Goal: Task Accomplishment & Management: Use online tool/utility

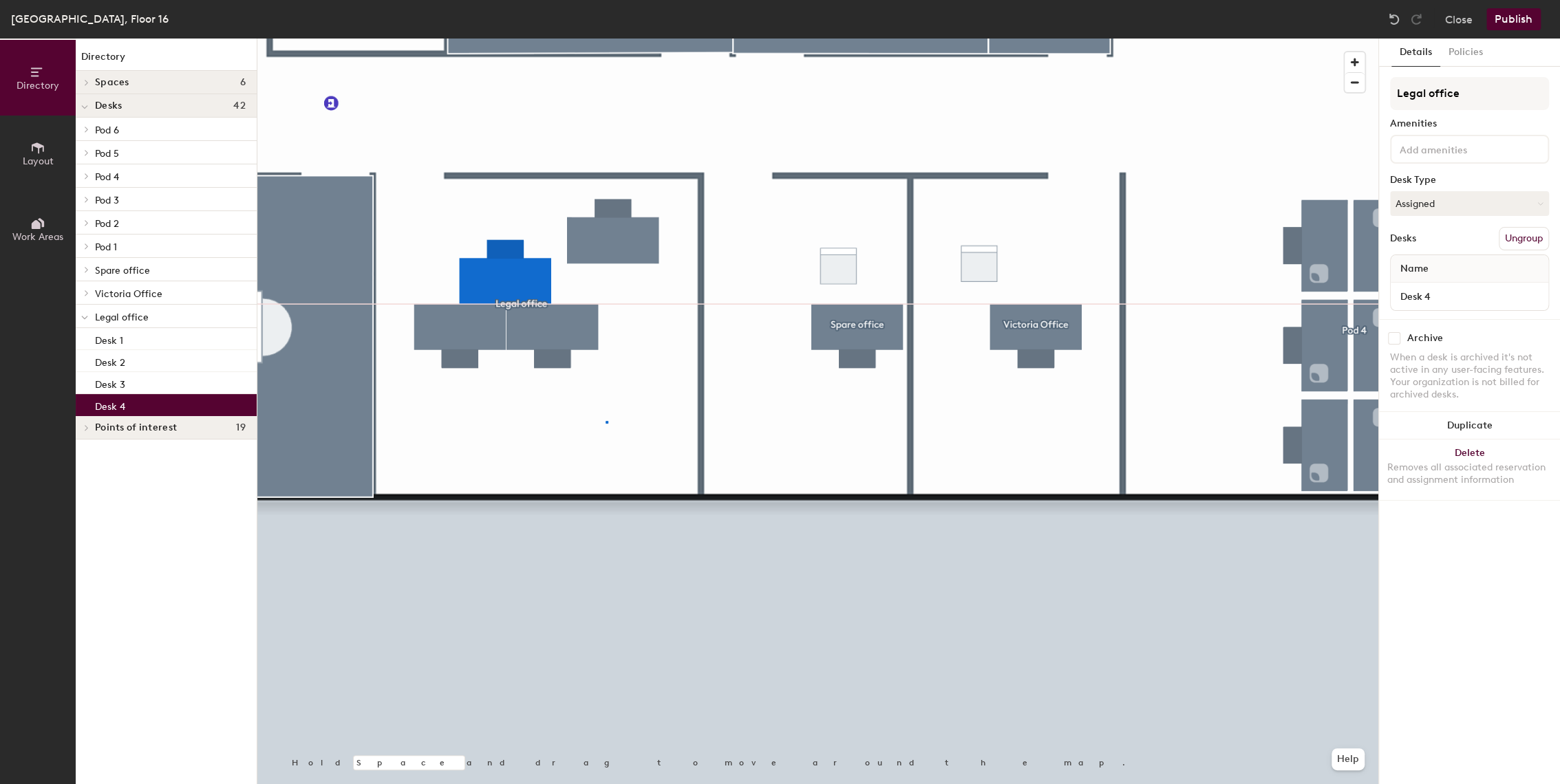
click at [606, 38] on div at bounding box center [818, 38] width 1121 height 0
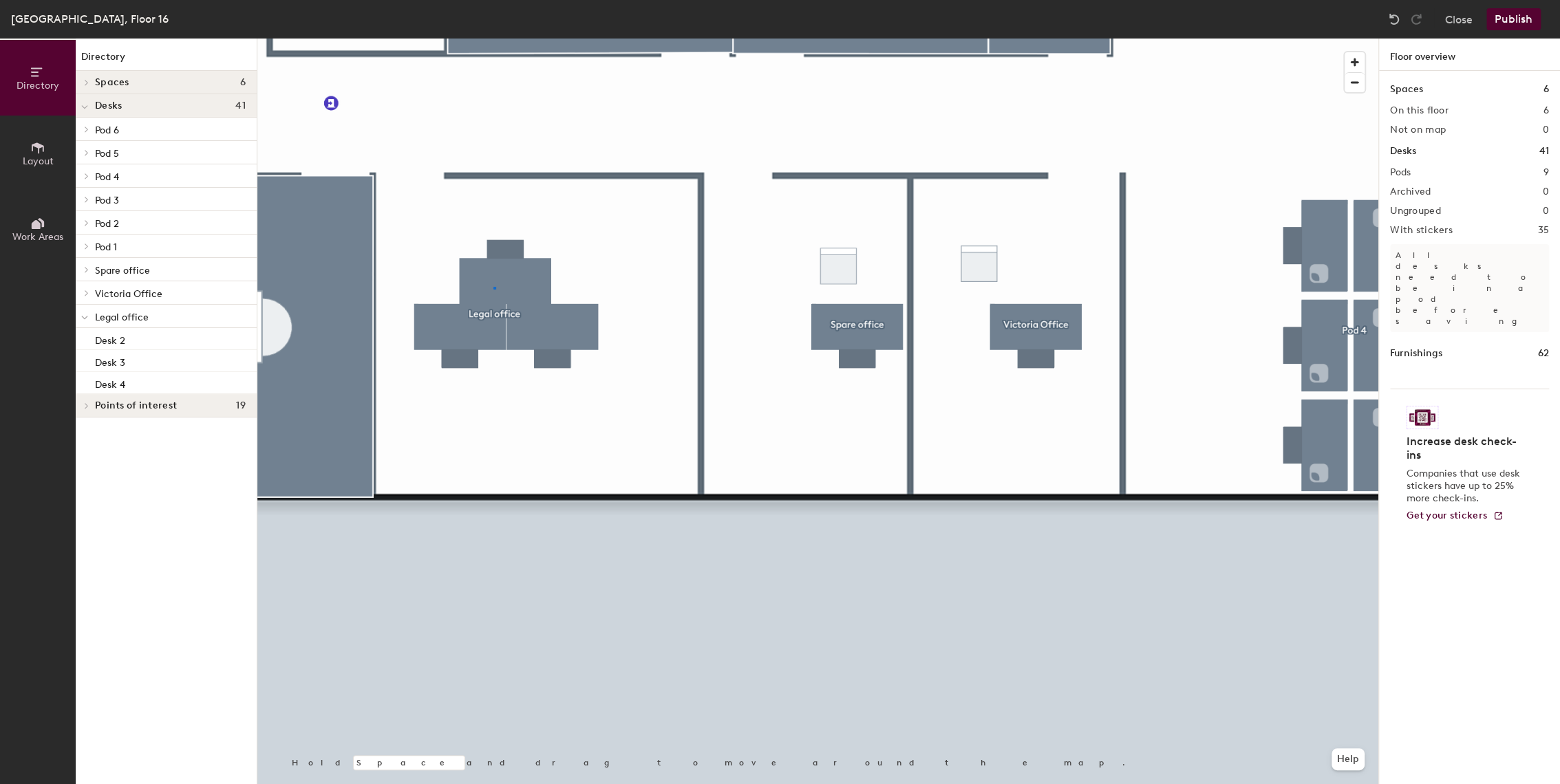
click at [492, 38] on div at bounding box center [818, 38] width 1121 height 0
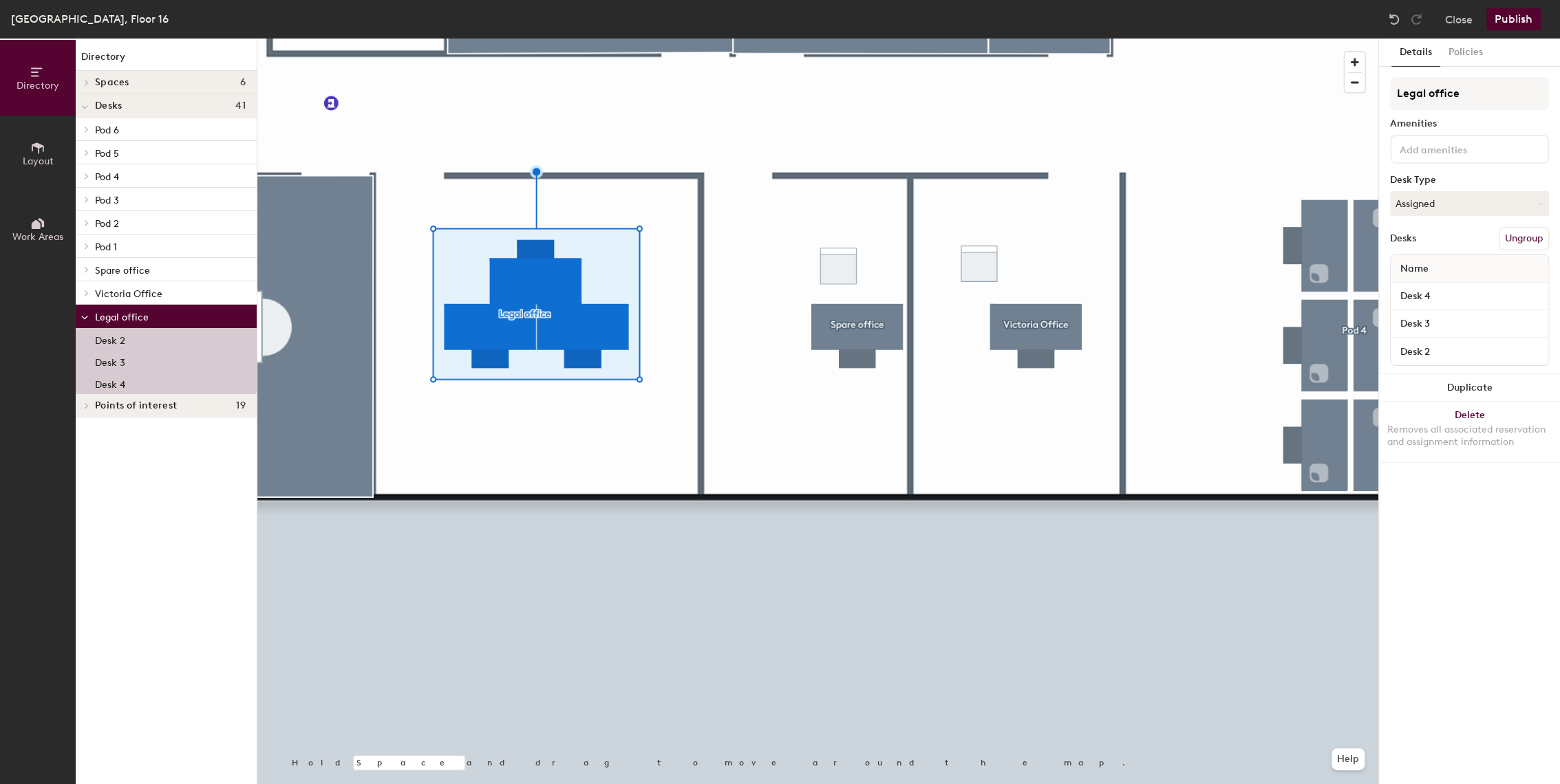
click at [705, 38] on div at bounding box center [818, 38] width 1121 height 0
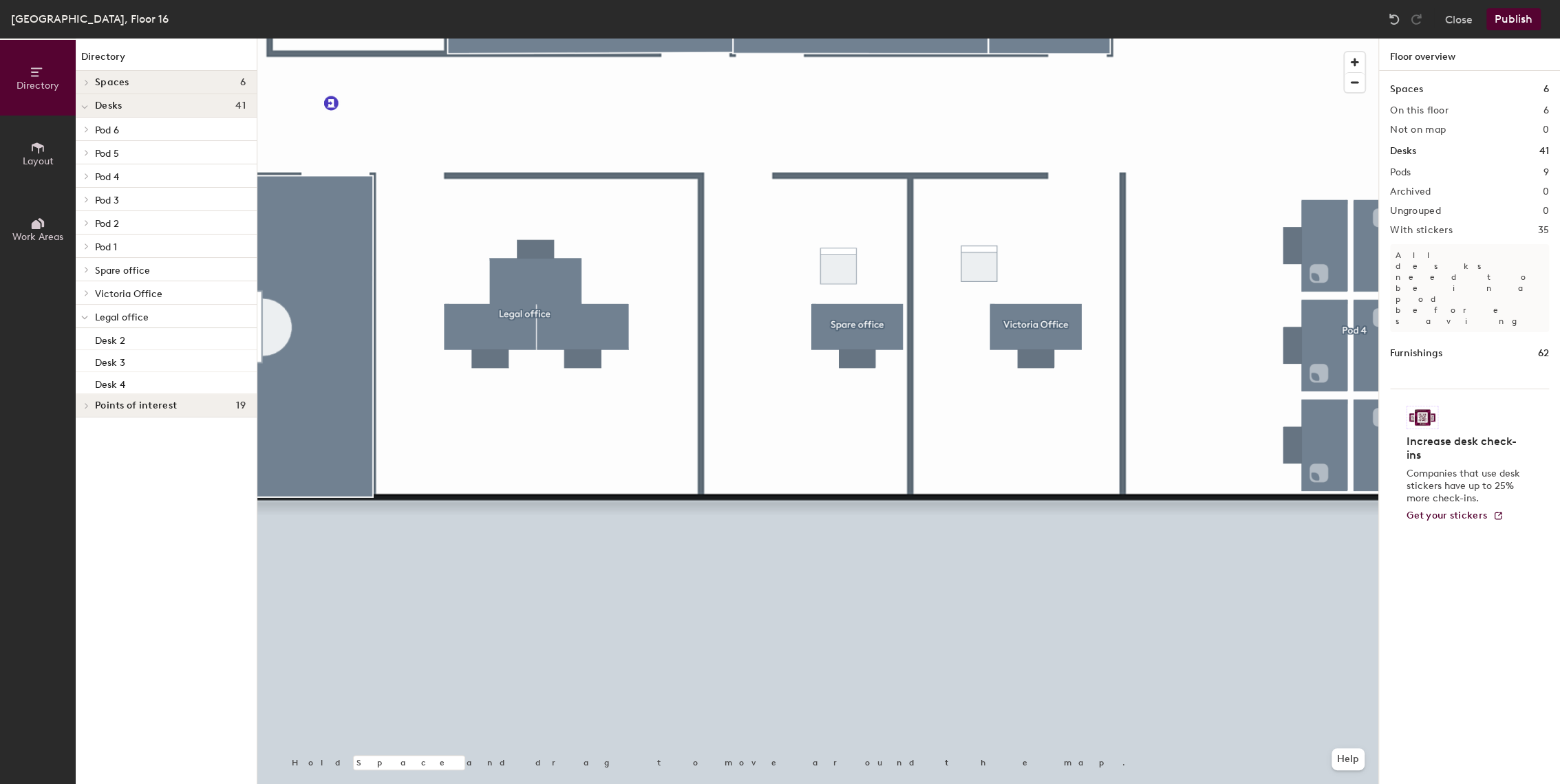
click at [920, 38] on div at bounding box center [818, 38] width 1121 height 0
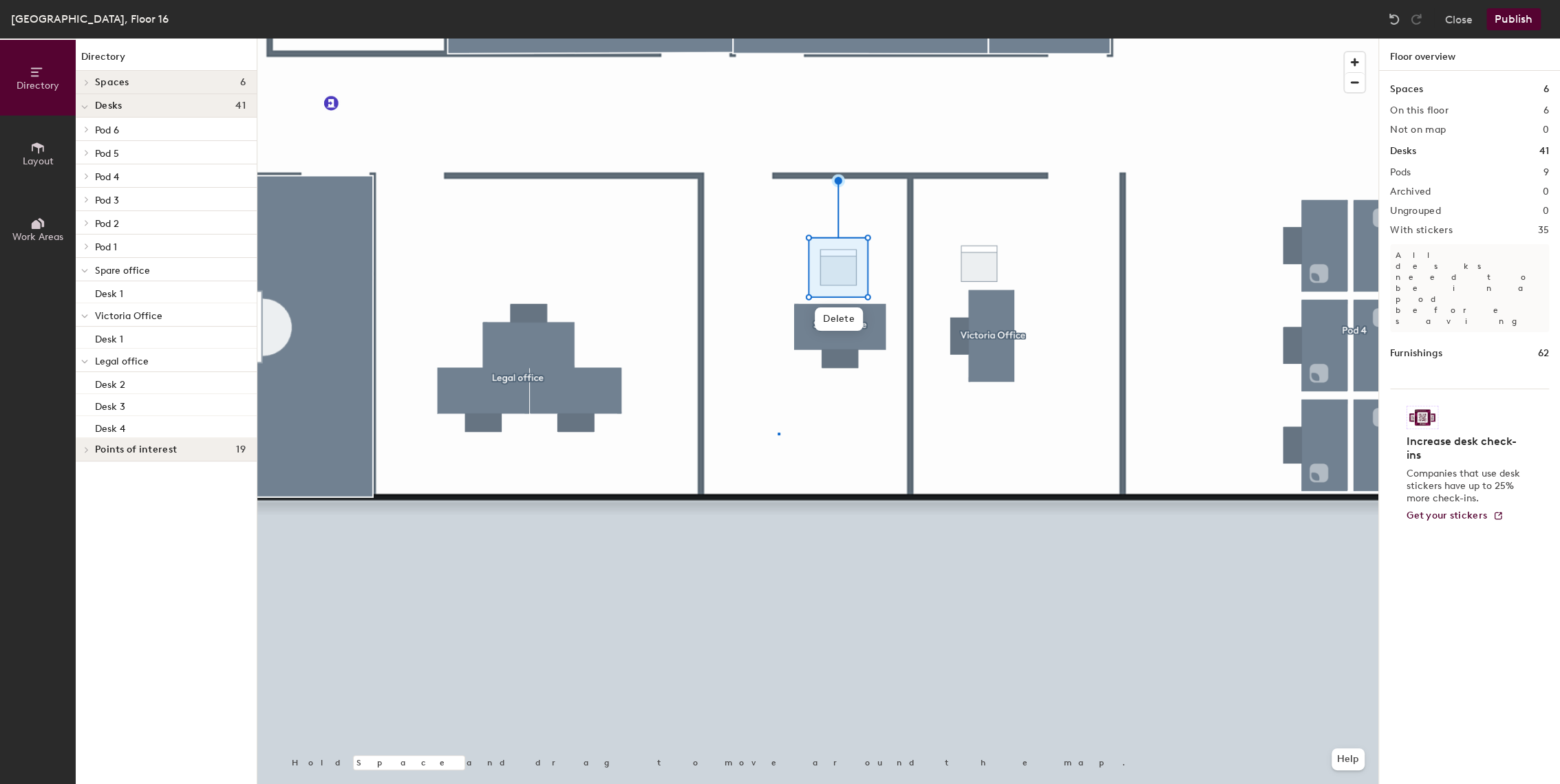
click at [779, 38] on div at bounding box center [818, 38] width 1121 height 0
click at [538, 38] on div at bounding box center [818, 38] width 1121 height 0
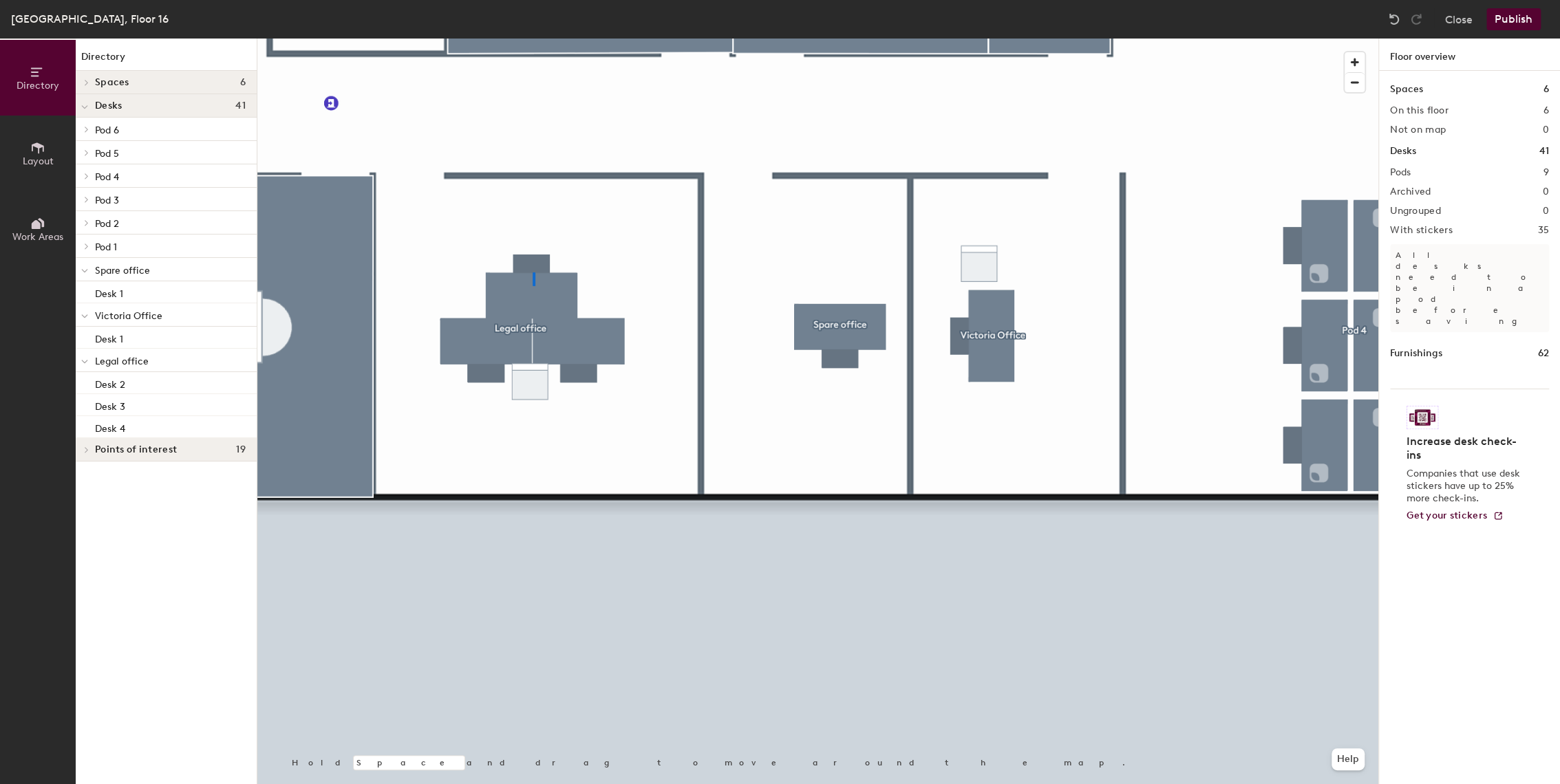
click at [533, 38] on div at bounding box center [818, 38] width 1121 height 0
click at [525, 38] on div at bounding box center [818, 38] width 1121 height 0
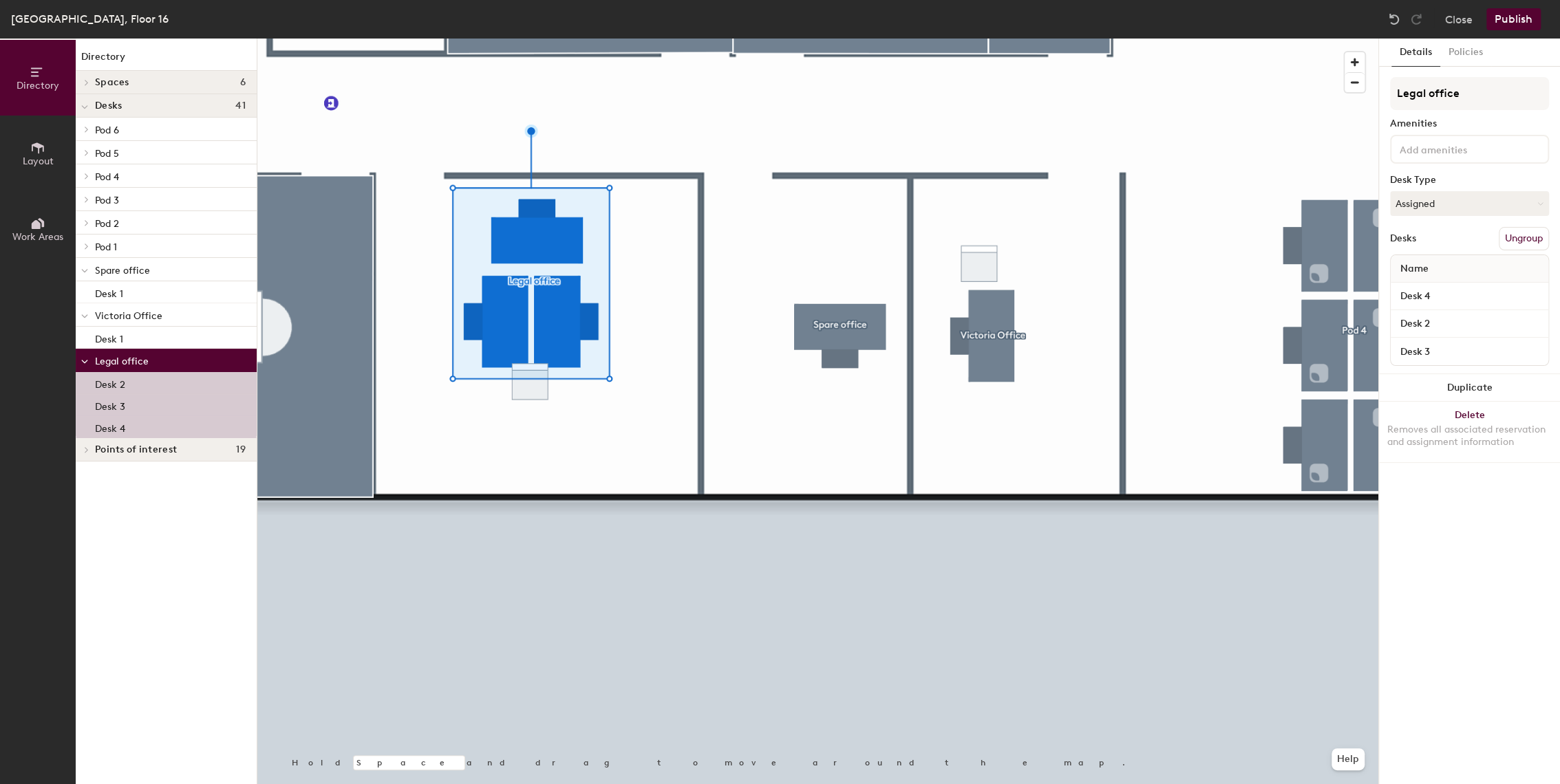
click at [529, 38] on div at bounding box center [818, 38] width 1121 height 0
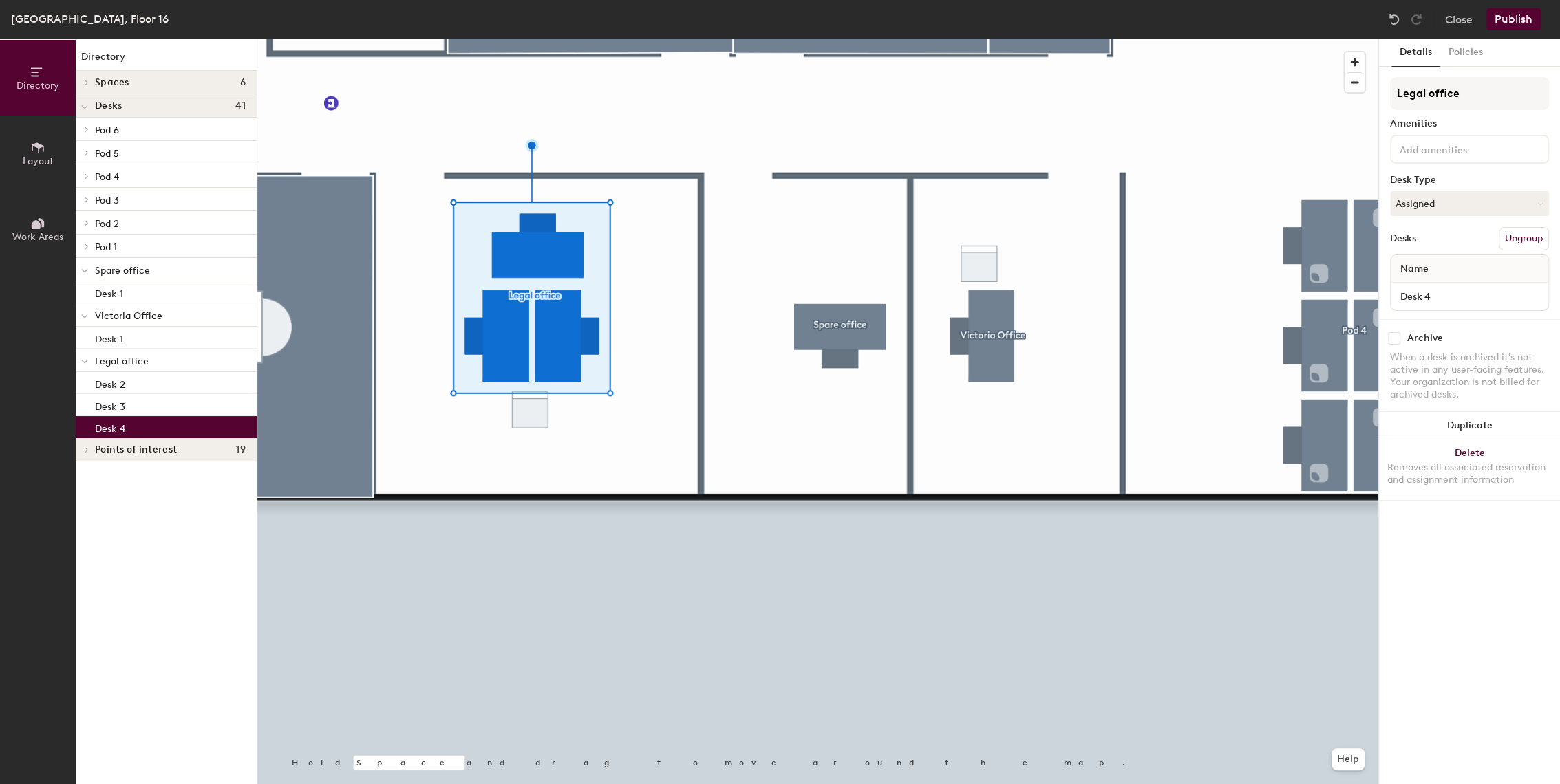
click at [632, 38] on div at bounding box center [818, 38] width 1121 height 0
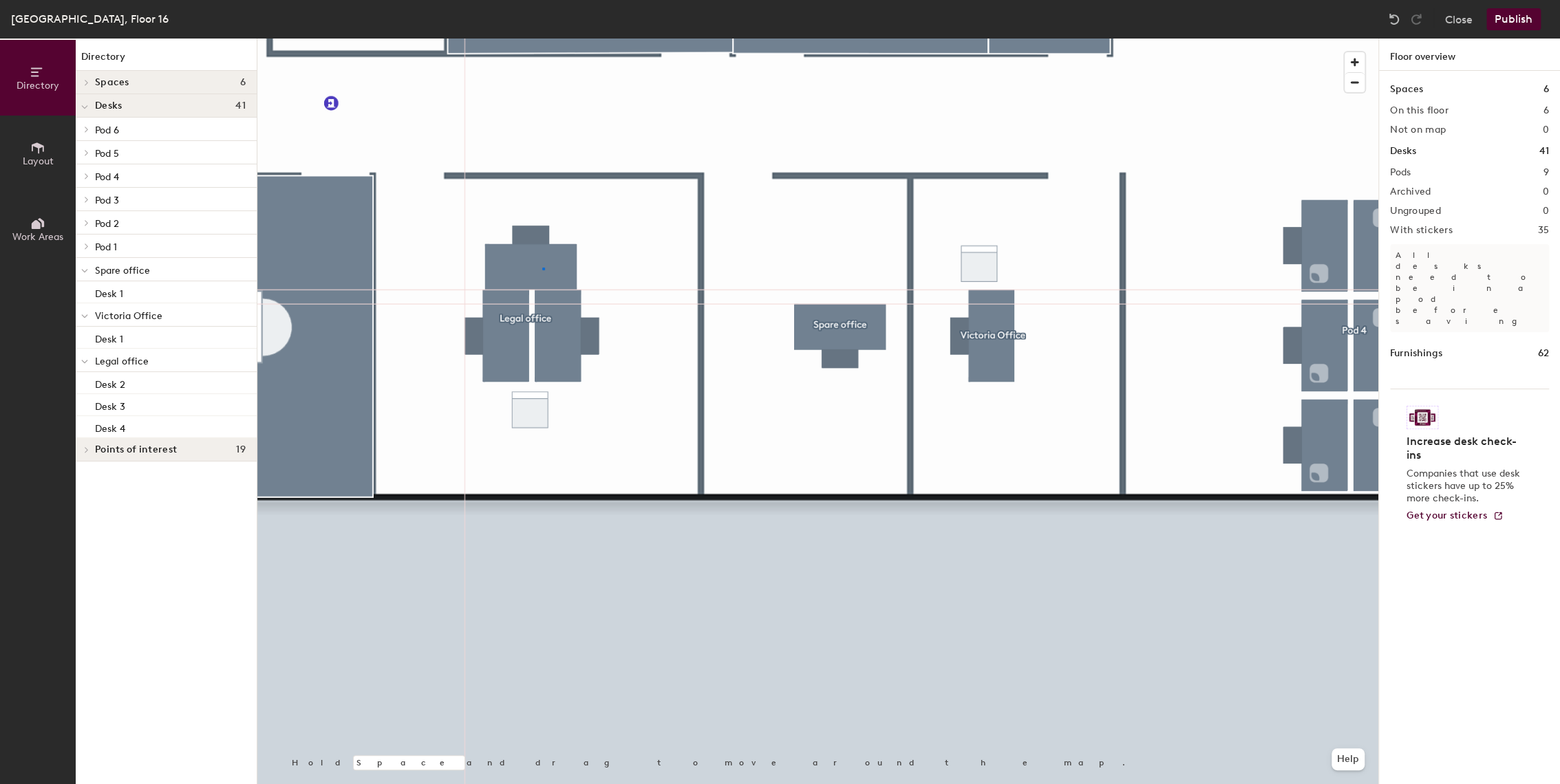
click at [542, 38] on div at bounding box center [818, 38] width 1121 height 0
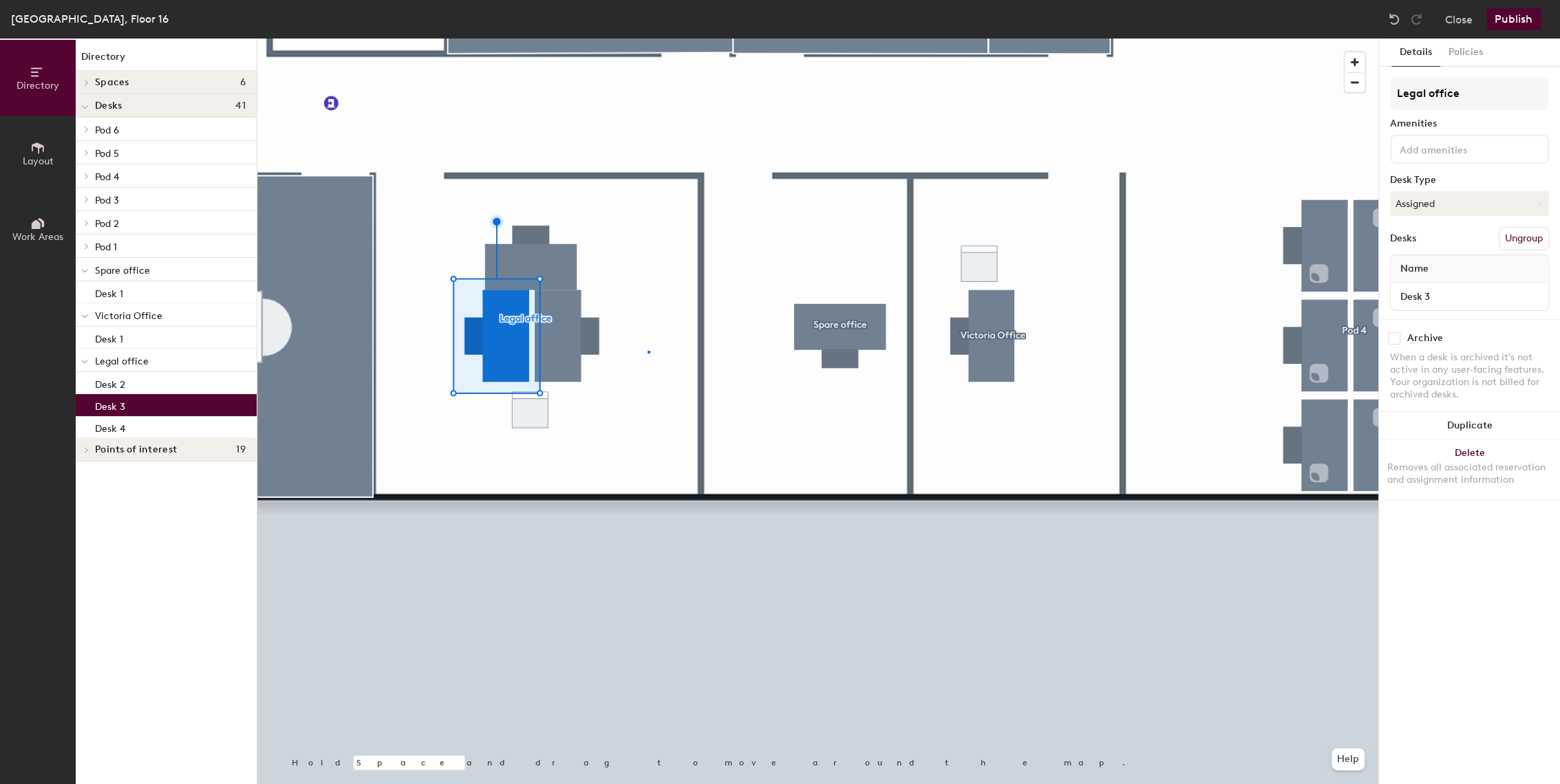
click at [648, 38] on div at bounding box center [818, 38] width 1121 height 0
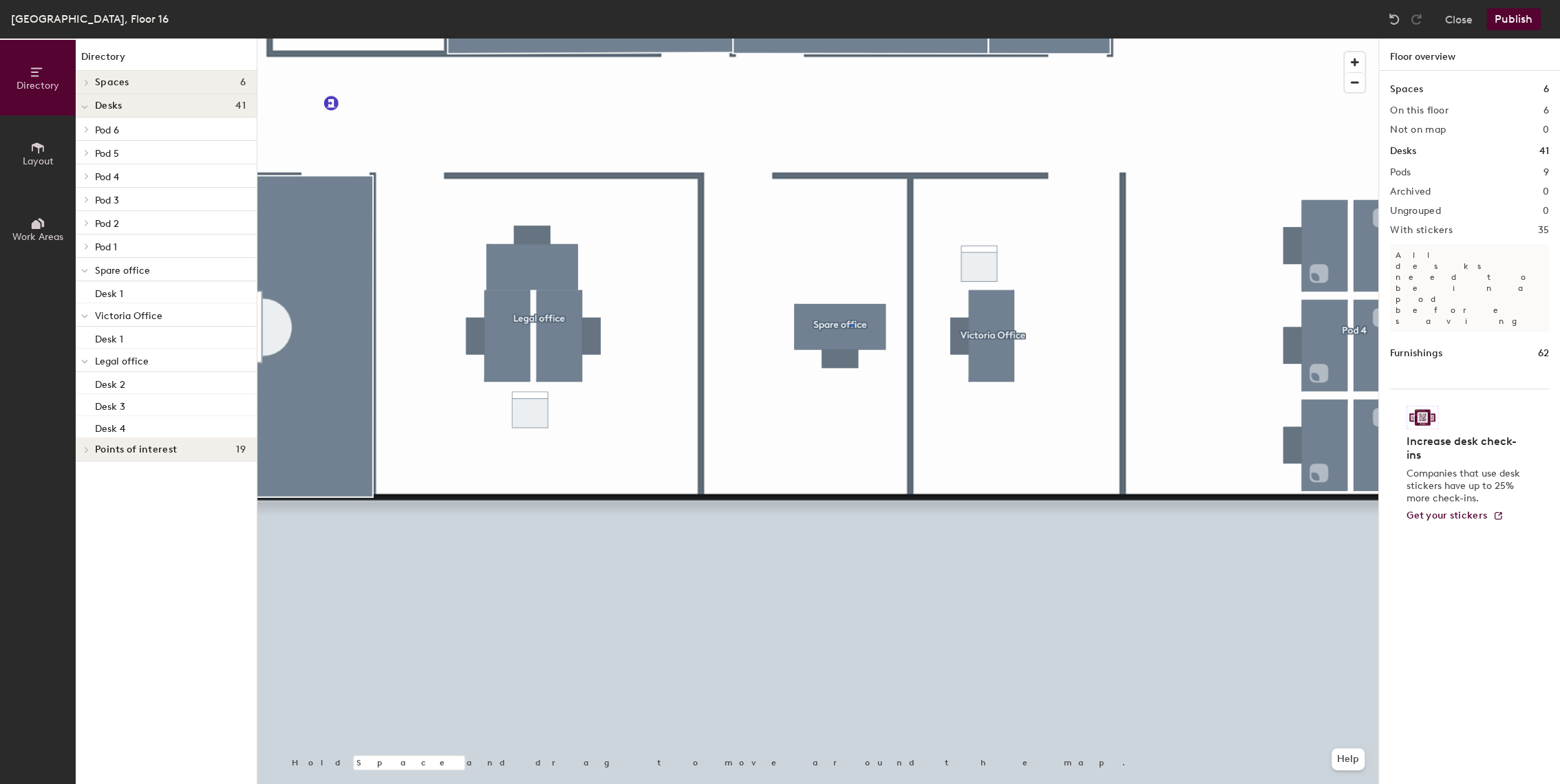
click at [850, 38] on div at bounding box center [818, 38] width 1121 height 0
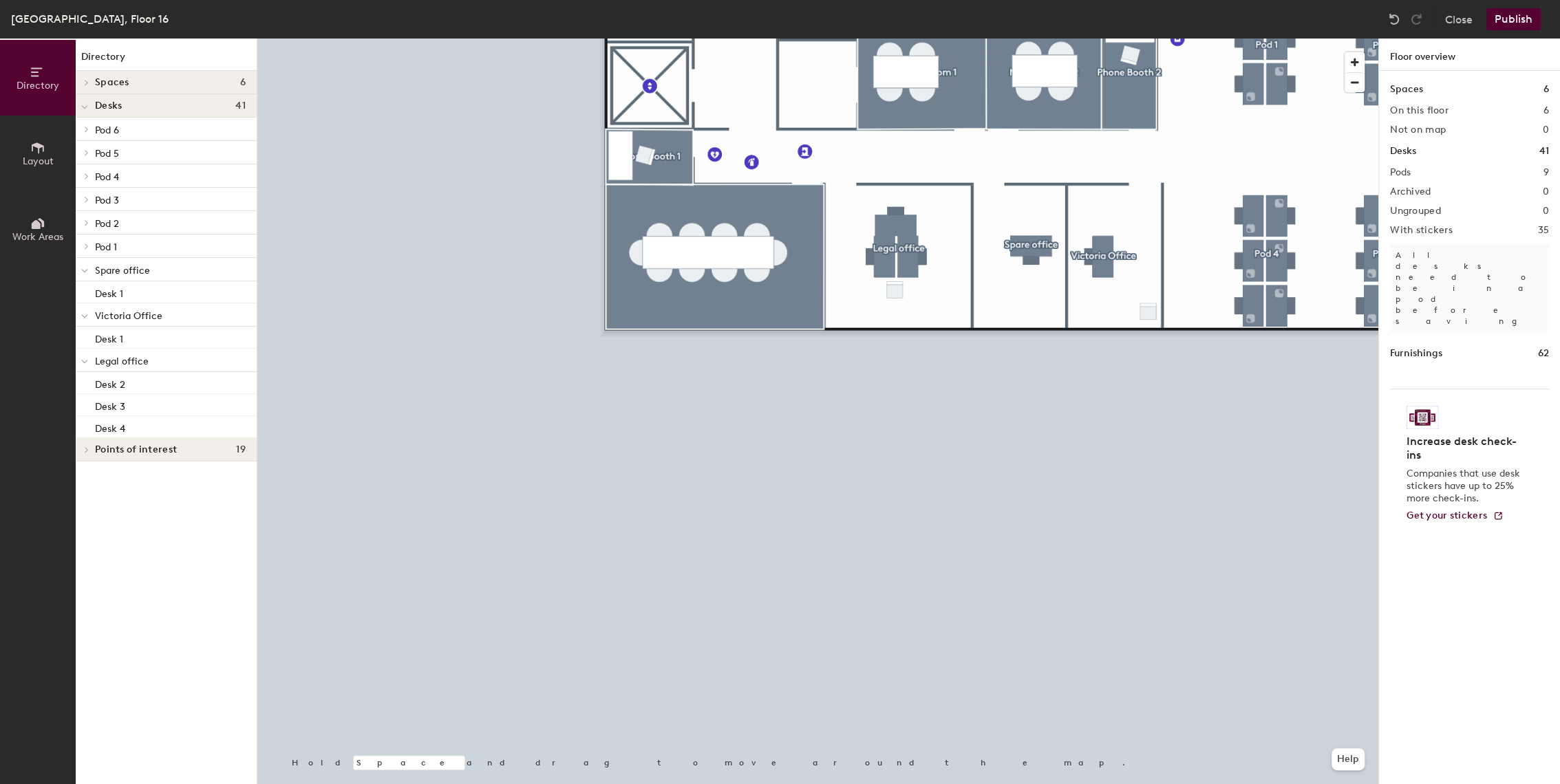
click at [1514, 18] on button "Publish" at bounding box center [1514, 18] width 54 height 22
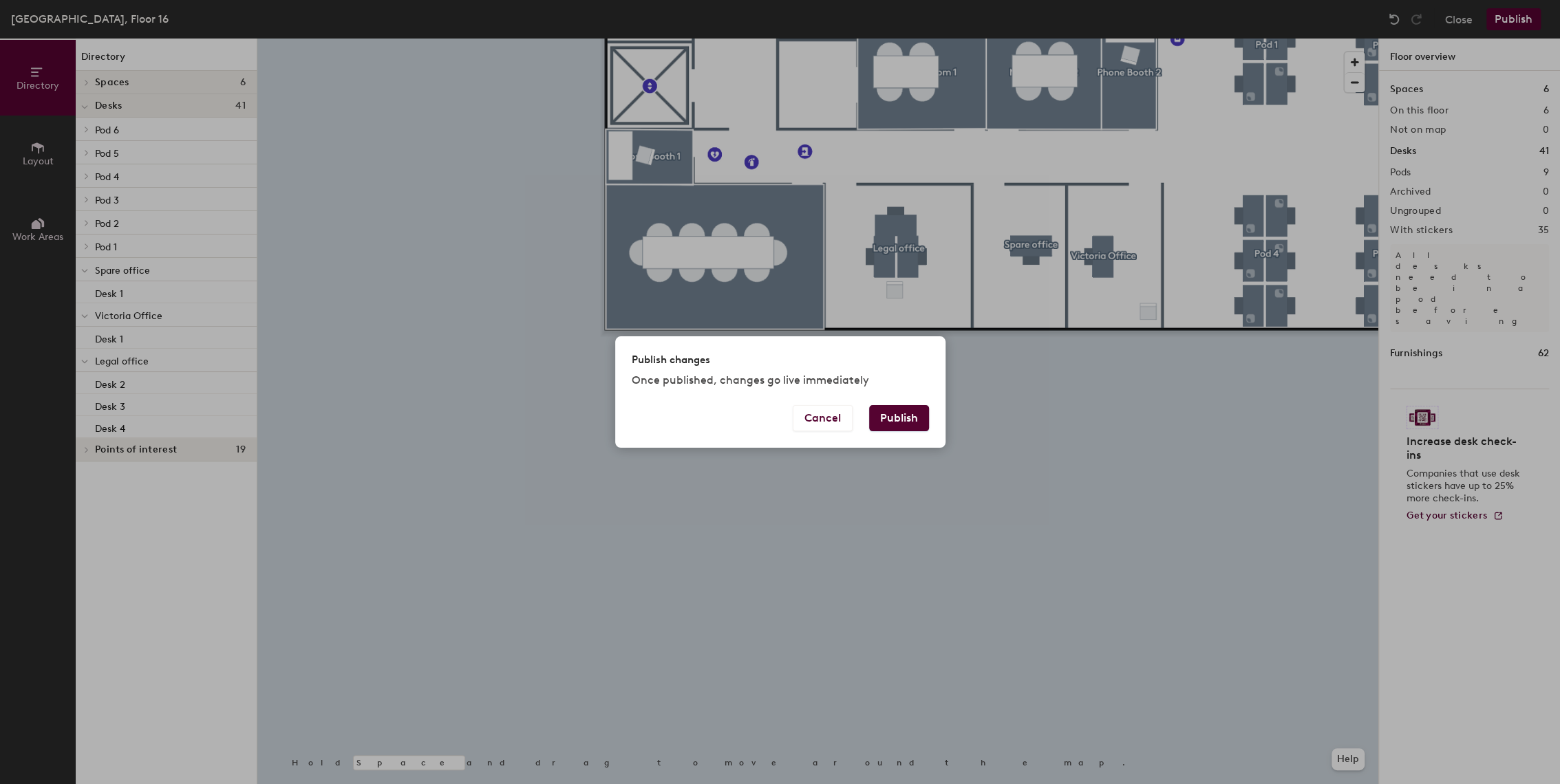
click at [892, 419] on button "Publish" at bounding box center [899, 418] width 60 height 26
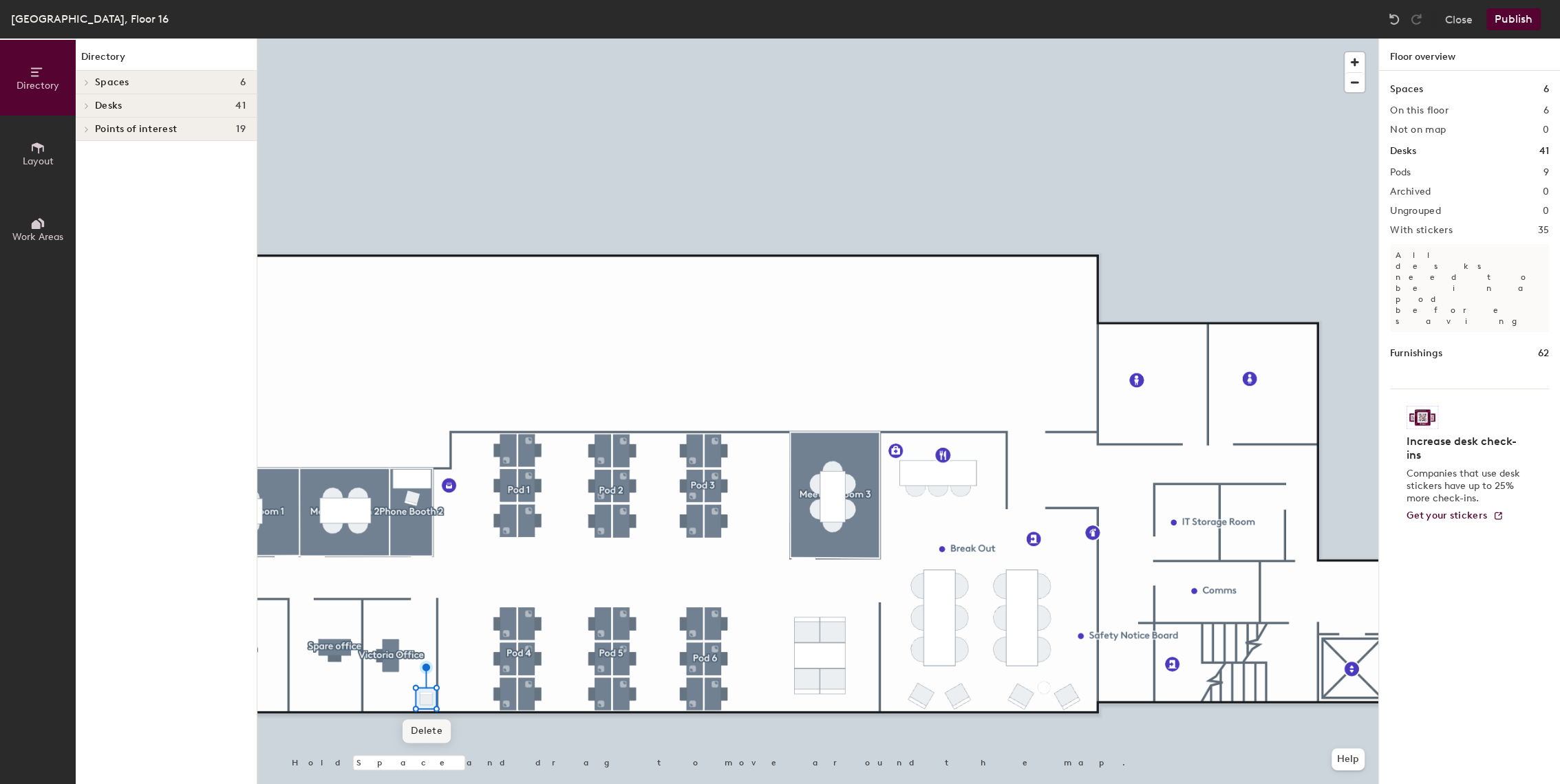
click at [420, 731] on span "Delete" at bounding box center [426, 731] width 48 height 24
click at [1507, 18] on button "Publish" at bounding box center [1514, 18] width 54 height 22
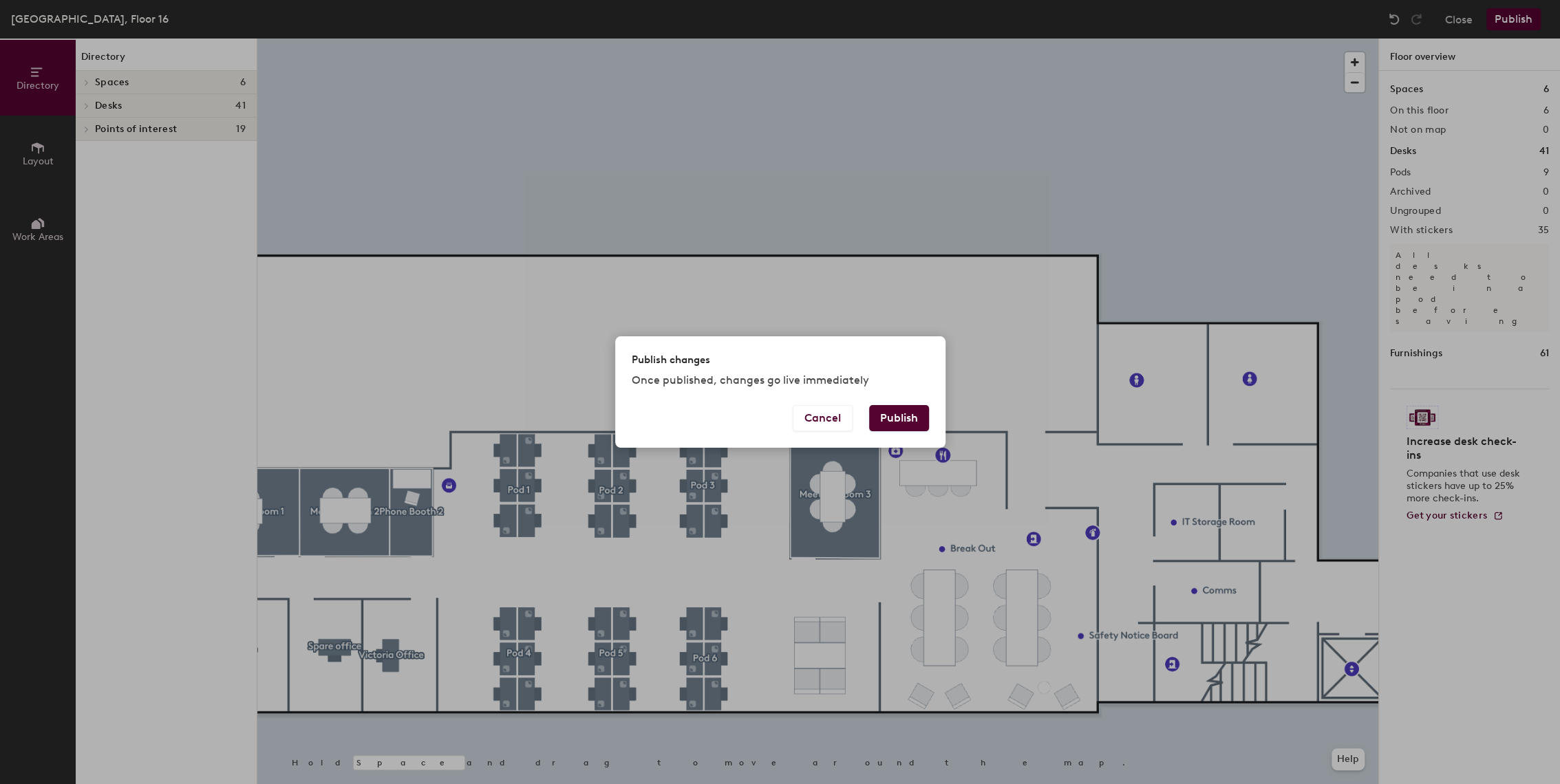
click at [902, 412] on button "Publish" at bounding box center [899, 418] width 60 height 26
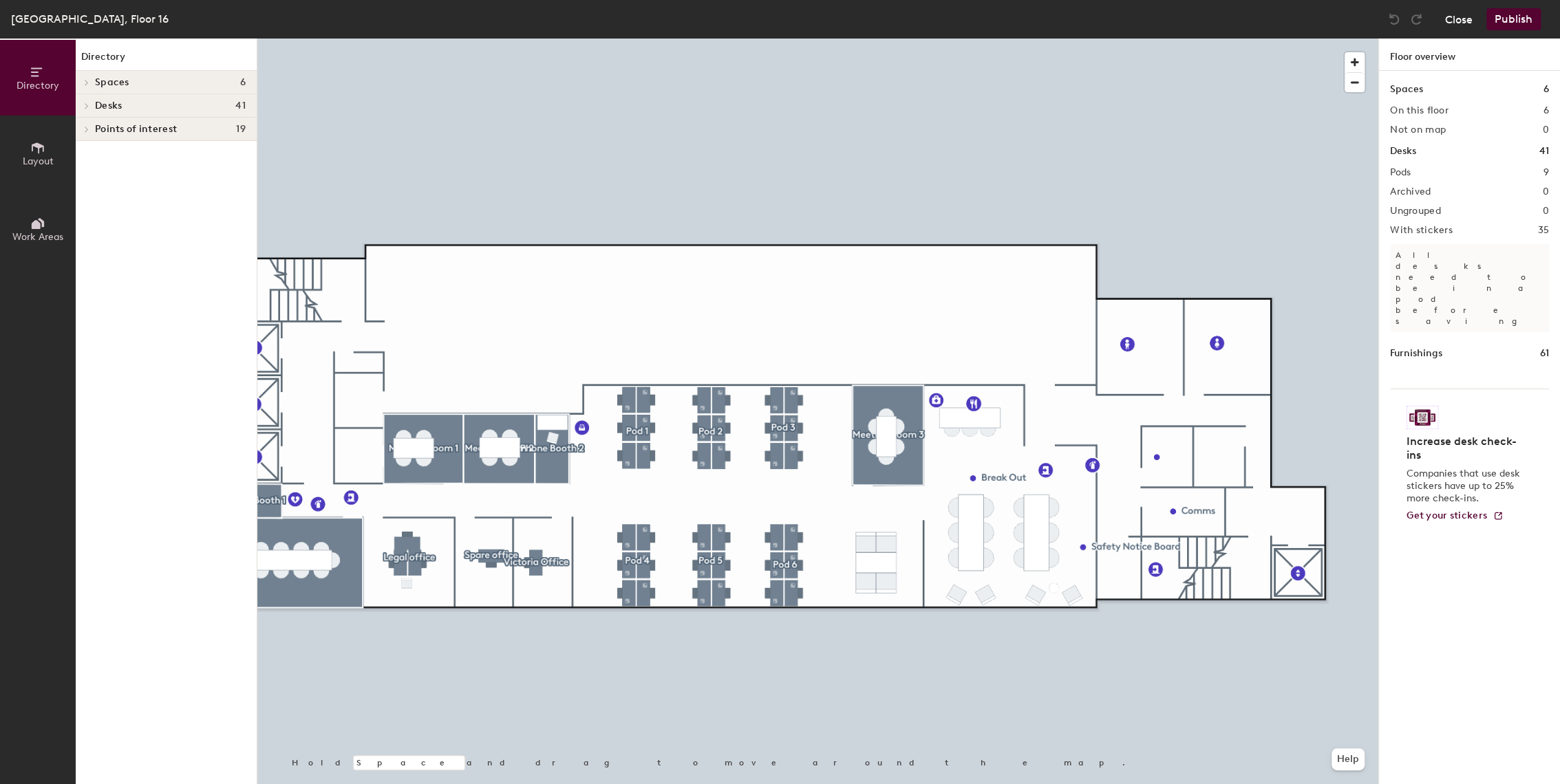
click at [1472, 11] on button "Close" at bounding box center [1458, 18] width 27 height 22
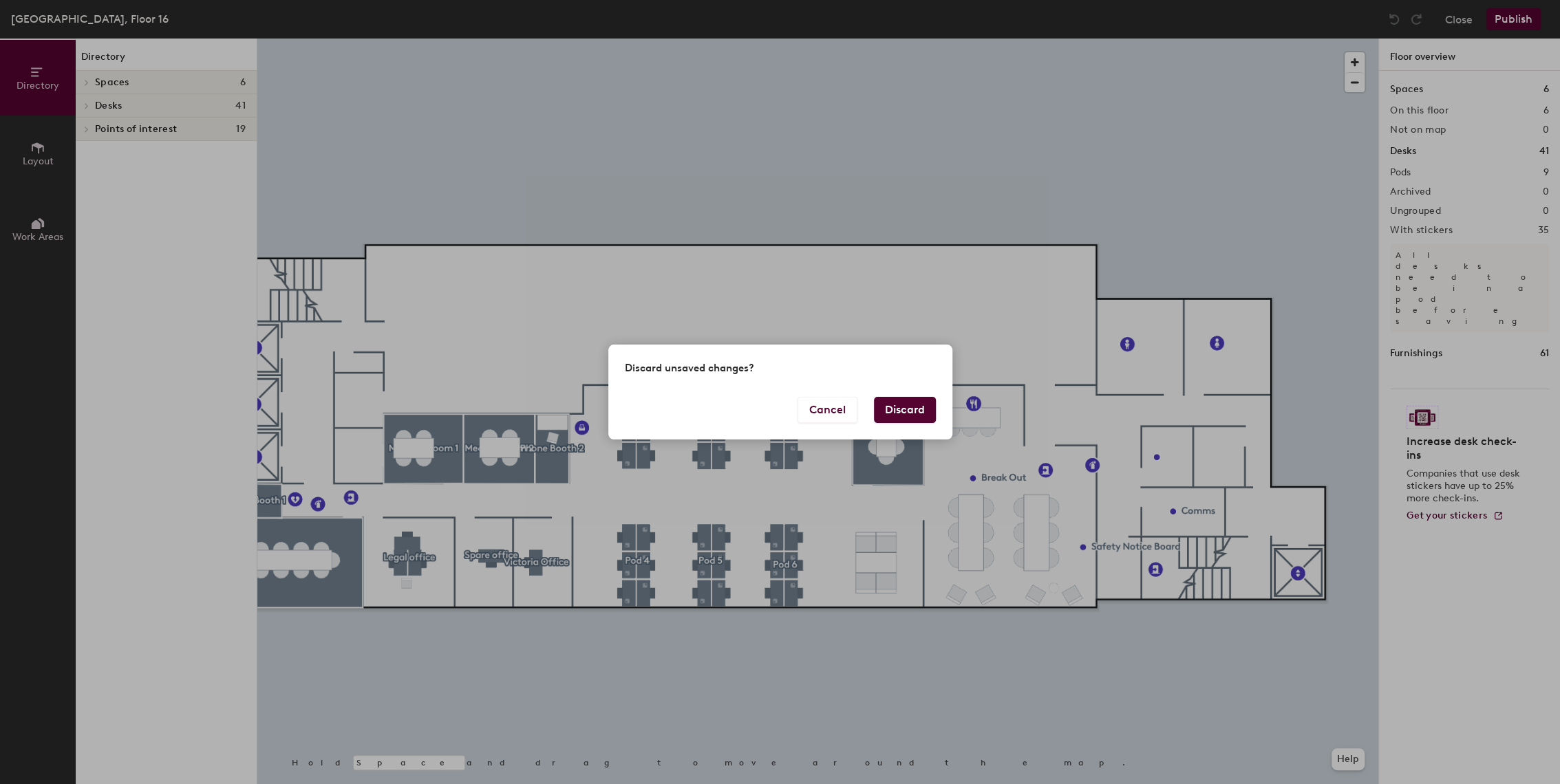
click at [903, 408] on button "Discard" at bounding box center [904, 410] width 62 height 26
